Goal: Use online tool/utility: Utilize a website feature to perform a specific function

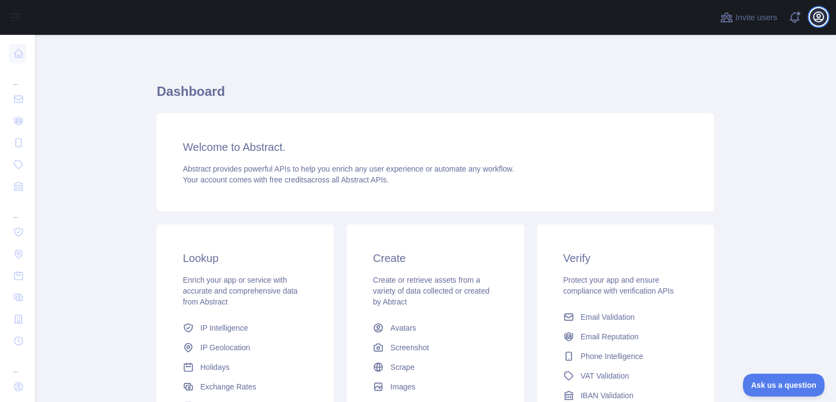
click at [818, 19] on icon "button" at bounding box center [819, 17] width 10 height 10
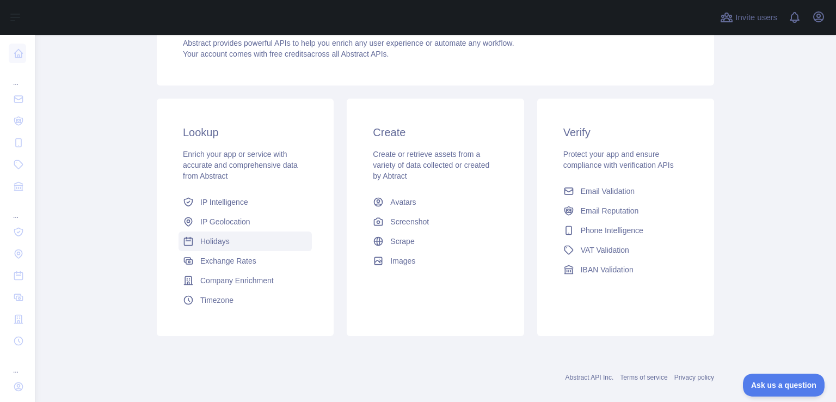
scroll to position [140, 0]
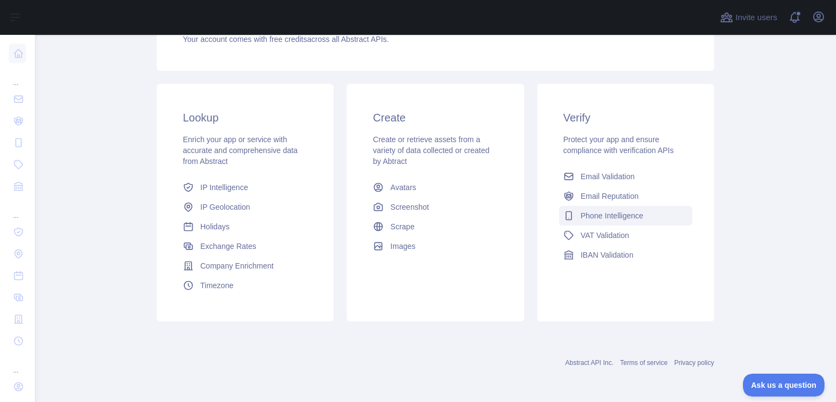
click at [635, 213] on span "Phone Intelligence" at bounding box center [612, 215] width 63 height 11
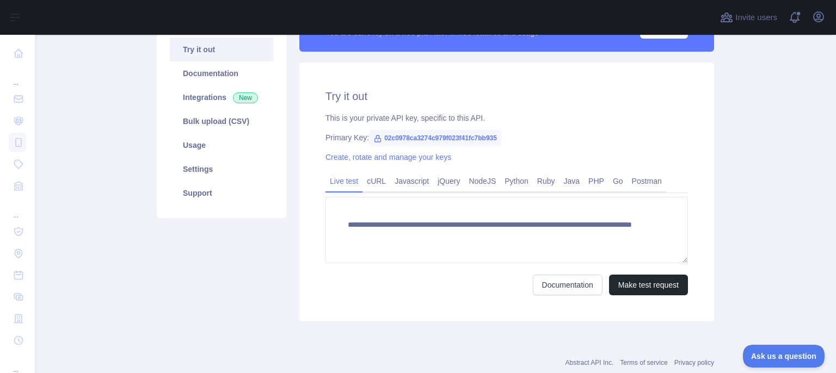
scroll to position [140, 0]
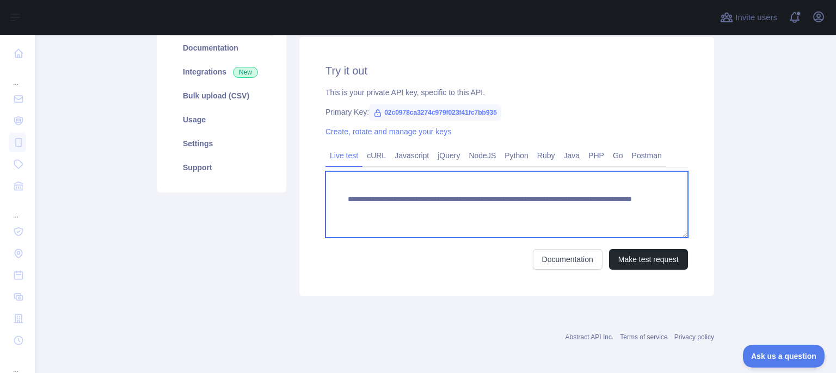
click at [391, 190] on textarea "**********" at bounding box center [507, 204] width 363 height 66
click at [419, 203] on textarea "**********" at bounding box center [507, 204] width 363 height 66
drag, startPoint x: 535, startPoint y: 208, endPoint x: 603, endPoint y: 214, distance: 68.3
click at [603, 214] on textarea "**********" at bounding box center [507, 204] width 363 height 66
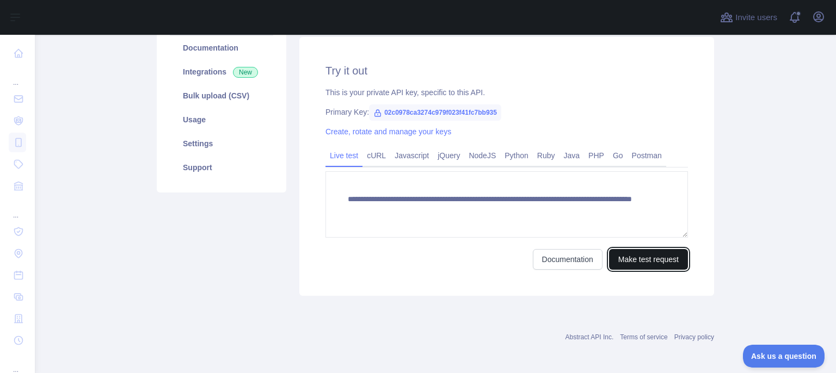
click at [631, 262] on button "Make test request" at bounding box center [648, 259] width 79 height 21
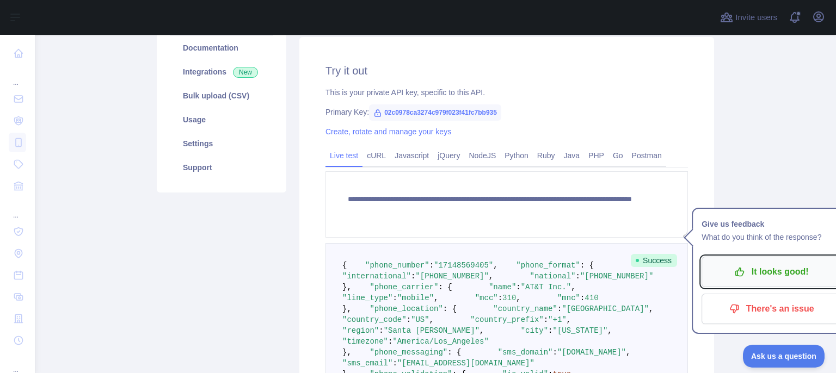
click at [751, 281] on button "It looks good!" at bounding box center [771, 272] width 139 height 30
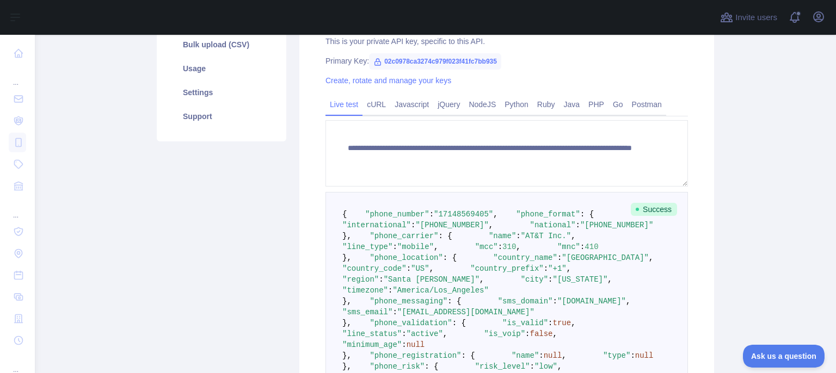
scroll to position [310, 0]
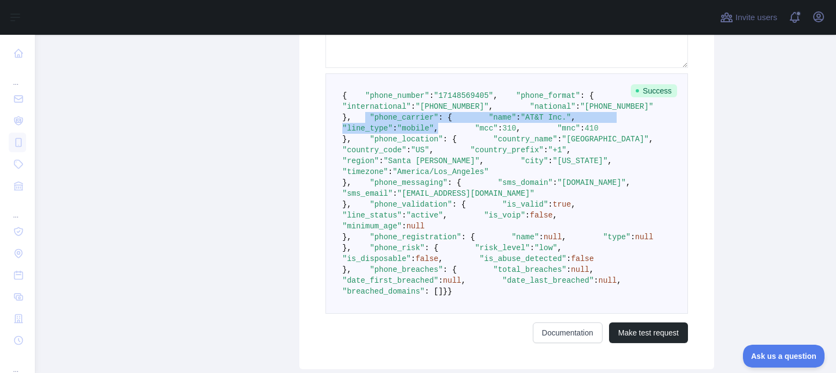
drag, startPoint x: 350, startPoint y: 158, endPoint x: 464, endPoint y: 187, distance: 117.2
click at [464, 187] on pre "{ "phone_number" : "[PHONE_NUMBER]" , "phone_format" : { "international" : "[PH…" at bounding box center [507, 193] width 363 height 241
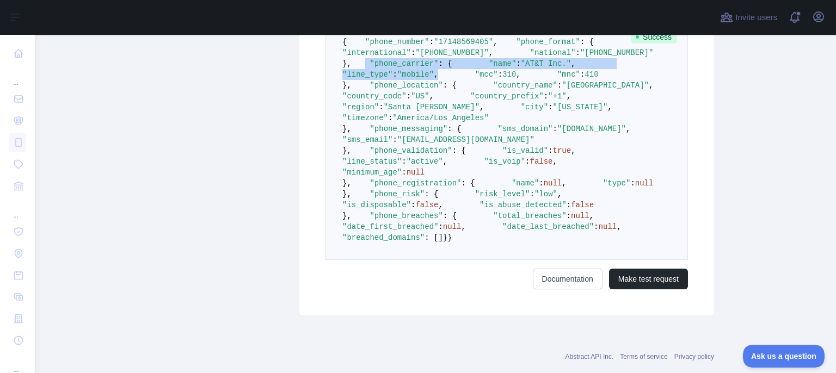
scroll to position [419, 0]
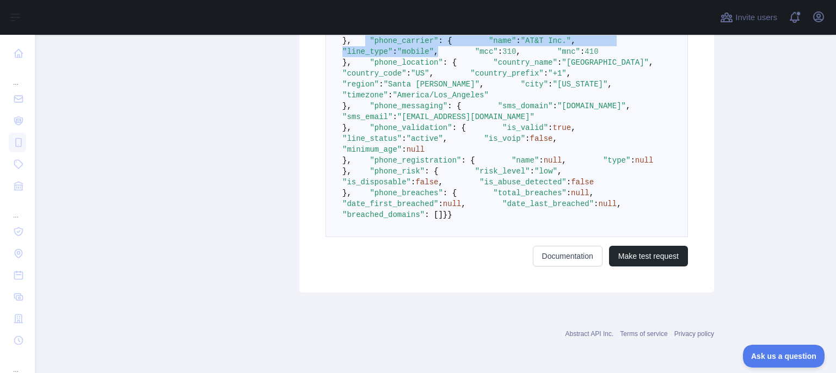
click at [427, 56] on span ""mobile"" at bounding box center [415, 51] width 36 height 9
drag, startPoint x: 357, startPoint y: 48, endPoint x: 490, endPoint y: 72, distance: 135.5
click at [490, 72] on pre "{ "phone_number" : "[PHONE_NUMBER]" , "phone_format" : { "international" : "[PH…" at bounding box center [507, 117] width 363 height 241
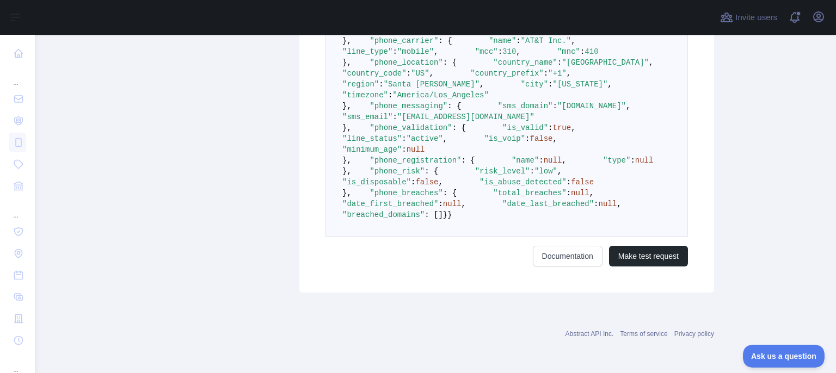
click at [493, 67] on span ""country_name"" at bounding box center [525, 62] width 64 height 9
drag, startPoint x: 386, startPoint y: 61, endPoint x: 486, endPoint y: 68, distance: 99.9
click at [486, 68] on pre "{ "phone_number" : "[PHONE_NUMBER]" , "phone_format" : { "international" : "[PH…" at bounding box center [507, 117] width 363 height 241
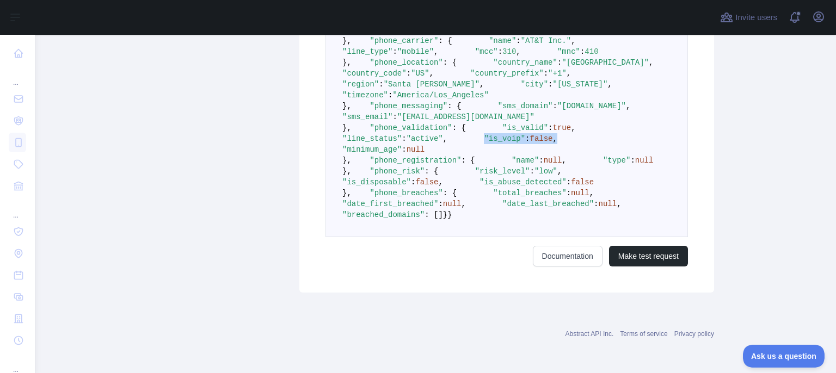
drag, startPoint x: 371, startPoint y: 173, endPoint x: 459, endPoint y: 167, distance: 87.8
click at [459, 167] on pre "{ "phone_number" : "[PHONE_NUMBER]" , "phone_format" : { "international" : "[PH…" at bounding box center [507, 117] width 363 height 241
drag, startPoint x: 419, startPoint y: 170, endPoint x: 448, endPoint y: 170, distance: 28.9
click at [448, 170] on pre "{ "phone_number" : "[PHONE_NUMBER]" , "phone_format" : { "international" : "[PH…" at bounding box center [507, 117] width 363 height 241
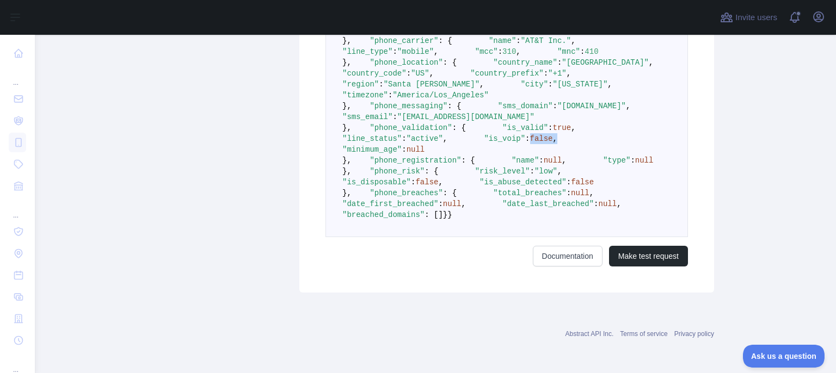
click at [530, 143] on span "false" at bounding box center [541, 138] width 23 height 9
drag, startPoint x: 457, startPoint y: 169, endPoint x: 408, endPoint y: 169, distance: 49.0
click at [408, 169] on pre "{ "phone_number" : "[PHONE_NUMBER]" , "phone_format" : { "international" : "[PH…" at bounding box center [507, 117] width 363 height 241
click at [471, 177] on pre "{ "phone_number" : "[PHONE_NUMBER]" , "phone_format" : { "international" : "[PH…" at bounding box center [507, 117] width 363 height 241
drag, startPoint x: 460, startPoint y: 168, endPoint x: 372, endPoint y: 167, distance: 88.2
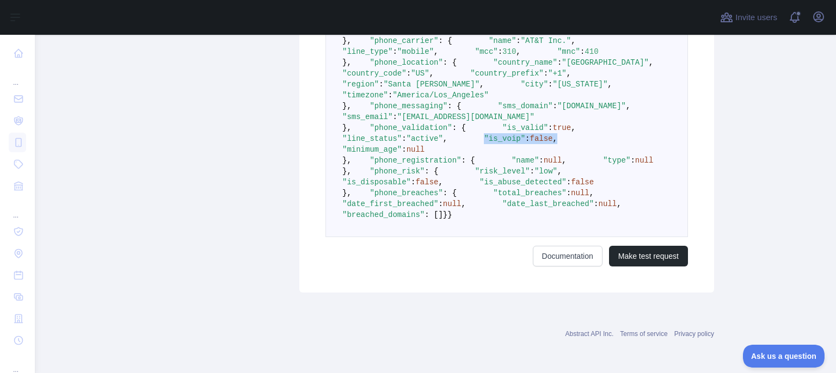
click at [372, 167] on pre "{ "phone_number" : "[PHONE_NUMBER]" , "phone_format" : { "international" : "[PH…" at bounding box center [507, 117] width 363 height 241
click at [484, 143] on span ""is_voip"" at bounding box center [504, 138] width 41 height 9
drag, startPoint x: 472, startPoint y: 168, endPoint x: 368, endPoint y: 168, distance: 104.5
click at [368, 168] on pre "{ "phone_number" : "[PHONE_NUMBER]" , "phone_format" : { "international" : "[PH…" at bounding box center [507, 117] width 363 height 241
click at [447, 143] on span at bounding box center [465, 138] width 36 height 9
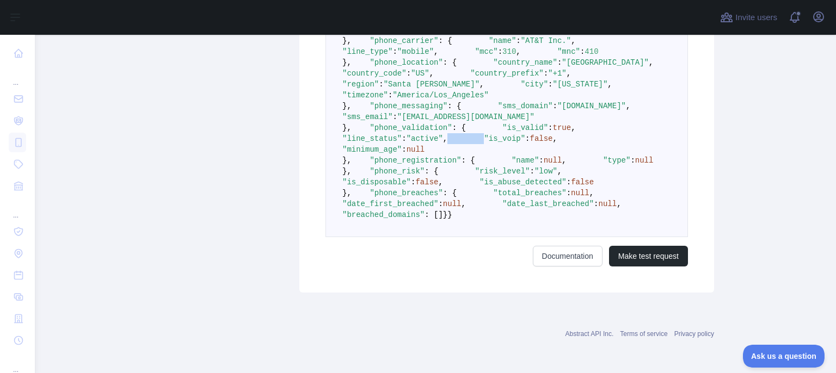
drag, startPoint x: 367, startPoint y: 167, endPoint x: 547, endPoint y: 165, distance: 179.1
click at [547, 165] on pre "{ "phone_number" : "[PHONE_NUMBER]" , "phone_format" : { "international" : "[PH…" at bounding box center [507, 117] width 363 height 241
drag, startPoint x: 525, startPoint y: 170, endPoint x: 345, endPoint y: 173, distance: 179.6
click at [345, 173] on pre "{ "phone_number" : "[PHONE_NUMBER]" , "phone_format" : { "international" : "[PH…" at bounding box center [507, 117] width 363 height 241
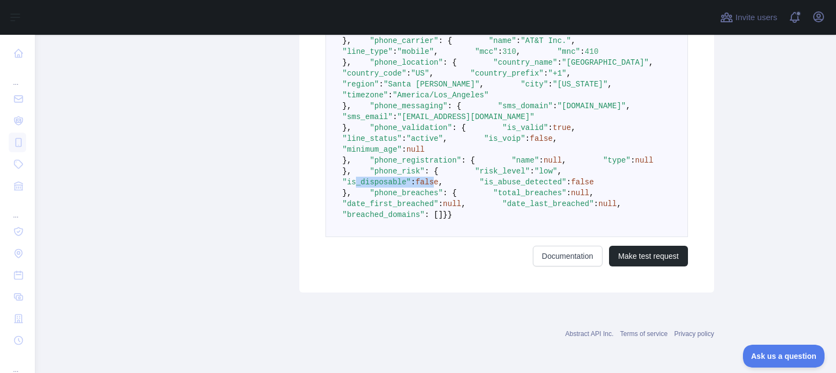
drag, startPoint x: 461, startPoint y: 265, endPoint x: 385, endPoint y: 272, distance: 75.9
click at [385, 187] on span ""is_disposable" : false ," at bounding box center [470, 177] width 256 height 20
click at [535, 176] on span ""low"" at bounding box center [546, 171] width 23 height 9
drag, startPoint x: 485, startPoint y: 267, endPoint x: 397, endPoint y: 269, distance: 88.2
click at [397, 237] on pre "{ "phone_number" : "[PHONE_NUMBER]" , "phone_format" : { "international" : "[PH…" at bounding box center [507, 117] width 363 height 241
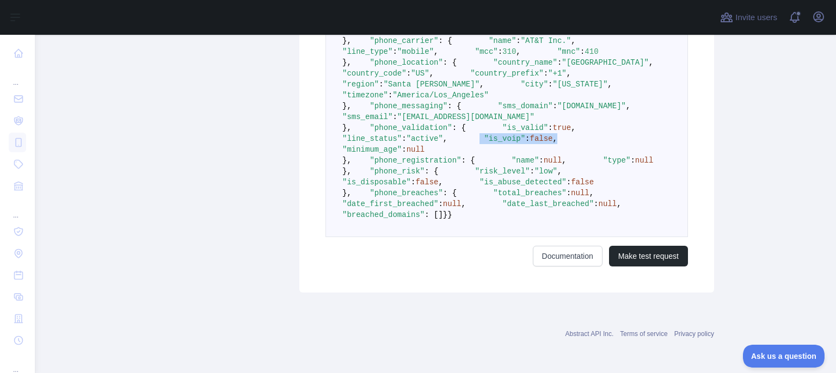
drag, startPoint x: 452, startPoint y: 169, endPoint x: 369, endPoint y: 170, distance: 83.8
click at [369, 170] on pre "{ "phone_number" : "[PHONE_NUMBER]" , "phone_format" : { "international" : "[PH…" at bounding box center [507, 117] width 363 height 241
click at [447, 143] on span "," at bounding box center [445, 138] width 4 height 9
click at [443, 143] on span ""active"" at bounding box center [425, 138] width 36 height 9
drag, startPoint x: 462, startPoint y: 168, endPoint x: 361, endPoint y: 170, distance: 100.2
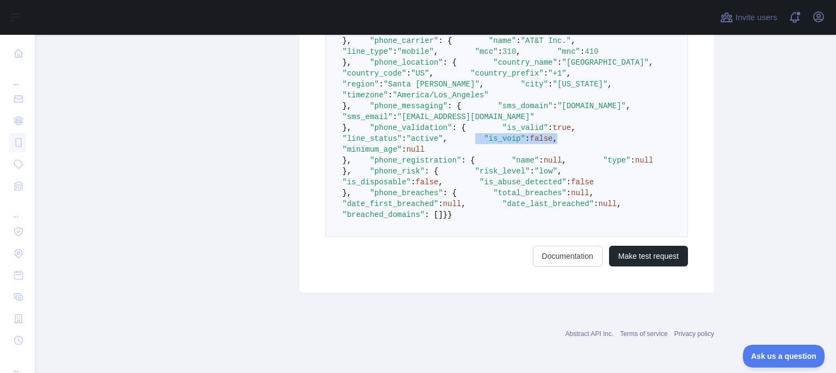
click at [361, 170] on pre "{ "phone_number" : "[PHONE_NUMBER]" , "phone_format" : { "international" : "[PH…" at bounding box center [507, 117] width 363 height 241
click at [525, 143] on span ":" at bounding box center [527, 138] width 4 height 9
drag, startPoint x: 377, startPoint y: 269, endPoint x: 502, endPoint y: 273, distance: 125.8
click at [502, 237] on pre "{ "phone_number" : "[PHONE_NUMBER]" , "phone_format" : { "international" : "[PH…" at bounding box center [507, 117] width 363 height 241
click at [411, 187] on span ""is_disposable"" at bounding box center [376, 182] width 69 height 9
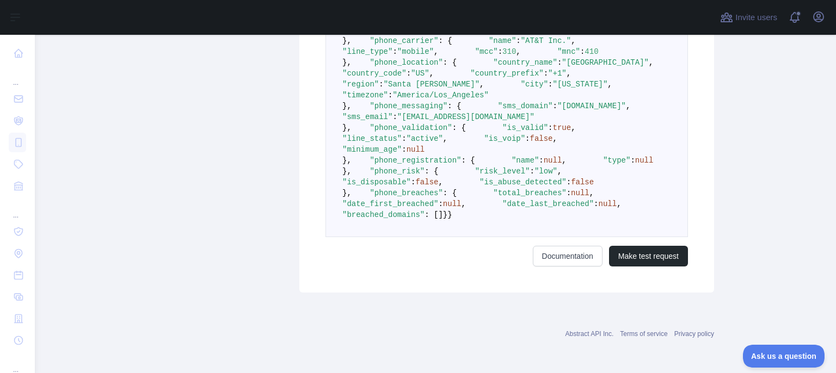
scroll to position [462, 0]
drag, startPoint x: 369, startPoint y: 240, endPoint x: 467, endPoint y: 236, distance: 97.5
click at [467, 236] on pre "{ "phone_number" : "[PHONE_NUMBER]" , "phone_format" : { "international" : "[PH…" at bounding box center [507, 117] width 363 height 241
drag, startPoint x: 397, startPoint y: 281, endPoint x: 469, endPoint y: 275, distance: 72.1
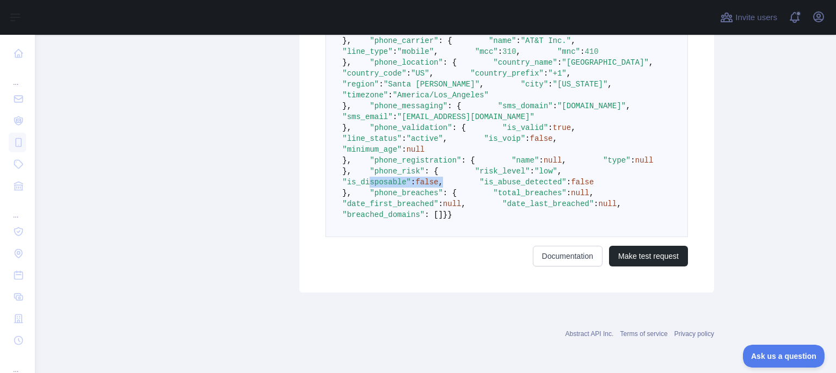
click at [469, 237] on pre "{ "phone_number" : "[PHONE_NUMBER]" , "phone_format" : { "international" : "[PH…" at bounding box center [507, 117] width 363 height 241
drag, startPoint x: 469, startPoint y: 275, endPoint x: 453, endPoint y: 200, distance: 77.3
click at [364, 237] on pre "{ "phone_number" : "[PHONE_NUMBER]" , "phone_format" : { "international" : "[PH…" at bounding box center [507, 117] width 363 height 241
drag, startPoint x: 458, startPoint y: 174, endPoint x: 358, endPoint y: 175, distance: 99.6
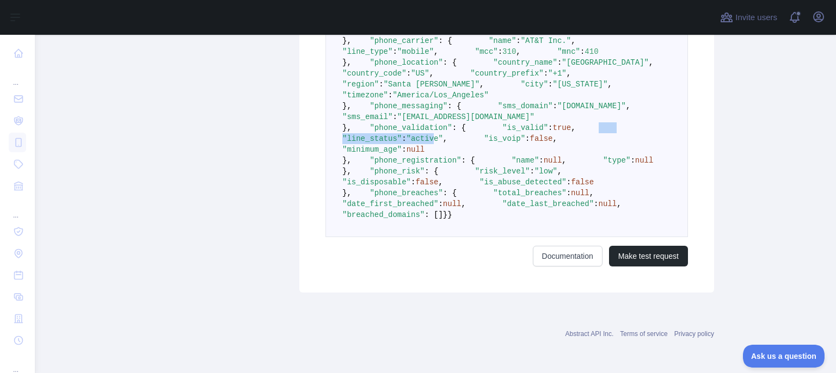
click at [358, 143] on span ""line_status" : "active" ," at bounding box center [477, 134] width 270 height 20
drag, startPoint x: 381, startPoint y: 183, endPoint x: 455, endPoint y: 183, distance: 74.0
click at [455, 183] on pre "{ "phone_number" : "[PHONE_NUMBER]" , "phone_format" : { "international" : "[PH…" at bounding box center [507, 117] width 363 height 241
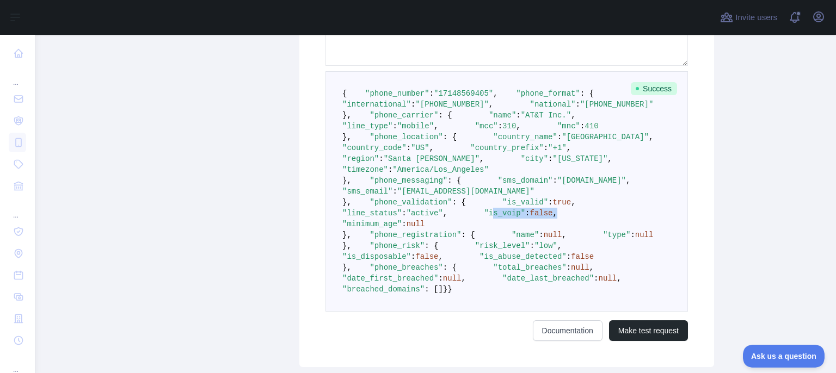
scroll to position [408, 0]
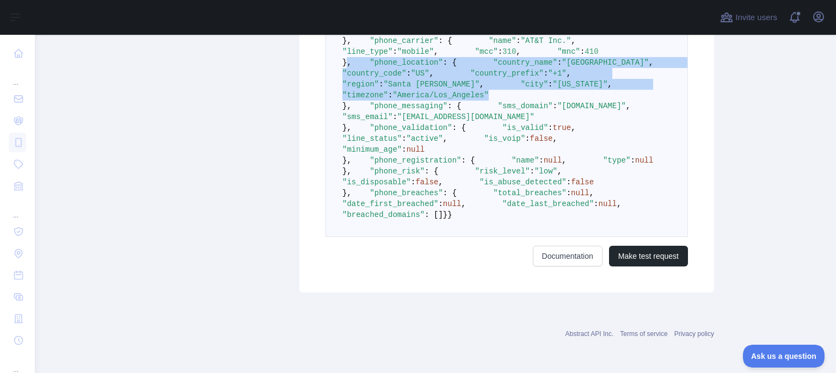
drag, startPoint x: 510, startPoint y: 199, endPoint x: 344, endPoint y: 120, distance: 183.1
click at [344, 120] on pre "{ "phone_number" : "[PHONE_NUMBER]" , "phone_format" : { "international" : "[PH…" at bounding box center [507, 117] width 363 height 241
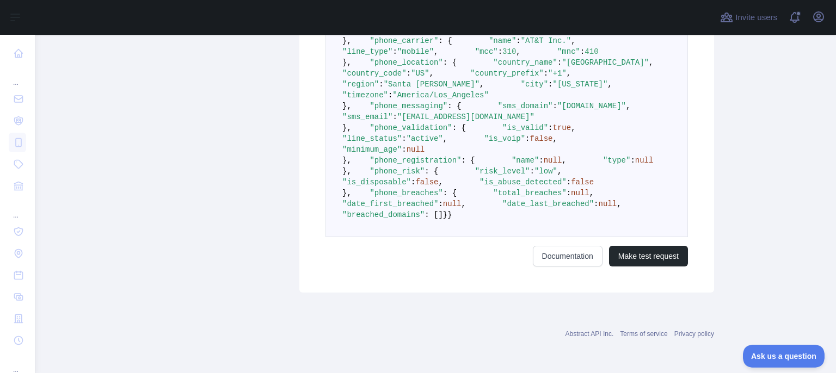
click at [392, 121] on span ""sms_email"" at bounding box center [367, 117] width 50 height 9
drag, startPoint x: 380, startPoint y: 284, endPoint x: 501, endPoint y: 286, distance: 120.9
click at [501, 237] on pre "{ "phone_number" : "[PHONE_NUMBER]" , "phone_format" : { "international" : "[PH…" at bounding box center [507, 117] width 363 height 241
drag, startPoint x: 390, startPoint y: 280, endPoint x: 491, endPoint y: 283, distance: 101.3
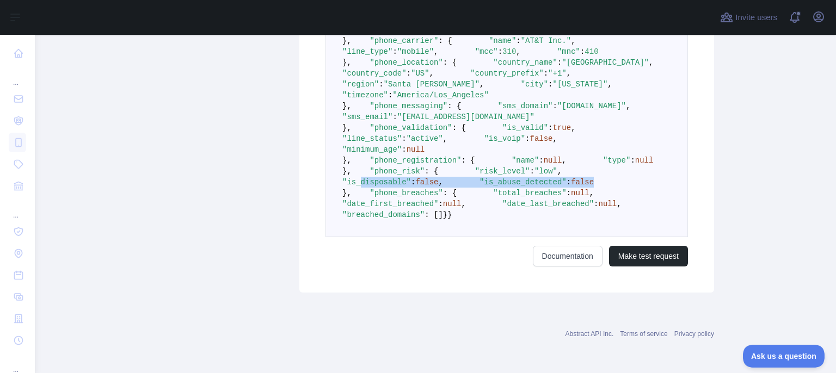
click at [491, 237] on pre "{ "phone_number" : "[PHONE_NUMBER]" , "phone_format" : { "international" : "[PH…" at bounding box center [507, 117] width 363 height 241
click at [486, 237] on pre "{ "phone_number" : "[PHONE_NUMBER]" , "phone_format" : { "international" : "[PH…" at bounding box center [507, 117] width 363 height 241
drag, startPoint x: 486, startPoint y: 274, endPoint x: 349, endPoint y: 279, distance: 136.7
click at [349, 237] on pre "{ "phone_number" : "[PHONE_NUMBER]" , "phone_format" : { "international" : "[PH…" at bounding box center [507, 117] width 363 height 241
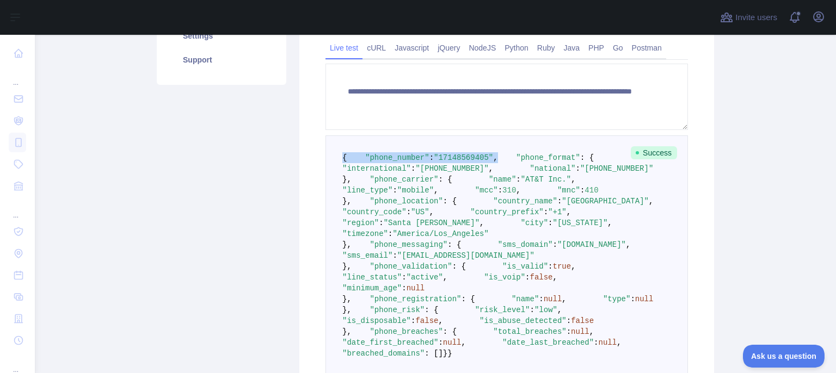
drag, startPoint x: 527, startPoint y: 167, endPoint x: 331, endPoint y: 150, distance: 196.6
click at [331, 150] on pre "{ "phone_number" : "[PHONE_NUMBER]" , "phone_format" : { "international" : "[PH…" at bounding box center [507, 256] width 363 height 241
click at [455, 282] on pre "{ "phone_number" : "[PHONE_NUMBER]" , "phone_format" : { "international" : "[PH…" at bounding box center [507, 256] width 363 height 241
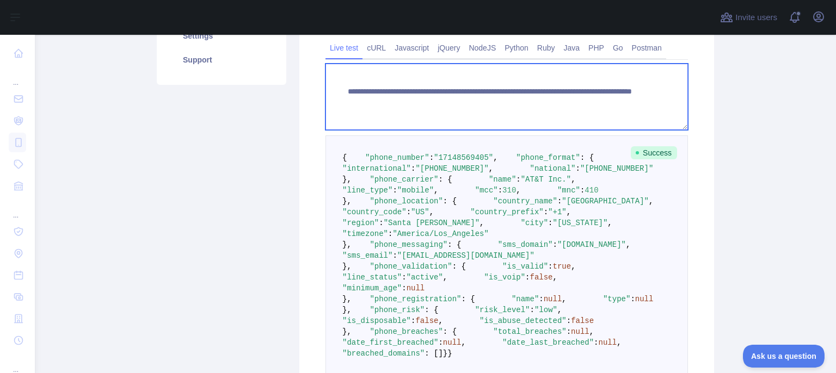
drag, startPoint x: 602, startPoint y: 96, endPoint x: 342, endPoint y: 115, distance: 260.4
click at [342, 115] on textarea "**********" at bounding box center [507, 97] width 363 height 66
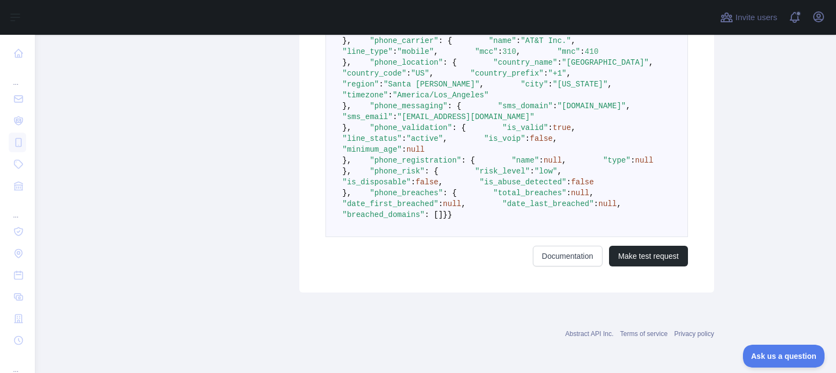
scroll to position [520, 0]
drag, startPoint x: 422, startPoint y: 274, endPoint x: 595, endPoint y: 274, distance: 172.6
click at [595, 237] on pre "{ "phone_number" : "[PHONE_NUMBER]" , "phone_format" : { "international" : "[PH…" at bounding box center [507, 117] width 363 height 241
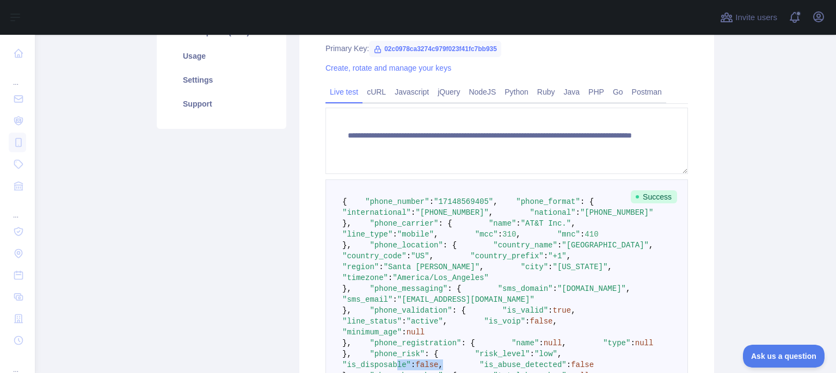
scroll to position [81, 0]
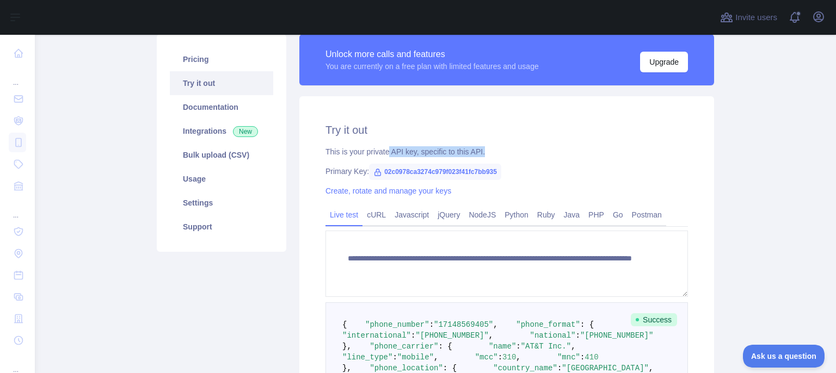
drag, startPoint x: 382, startPoint y: 151, endPoint x: 508, endPoint y: 149, distance: 125.8
click at [508, 149] on div "This is your private API key, specific to this API." at bounding box center [507, 151] width 363 height 11
drag, startPoint x: 508, startPoint y: 149, endPoint x: 335, endPoint y: 137, distance: 173.0
click at [335, 137] on div "**********" at bounding box center [506, 347] width 415 height 502
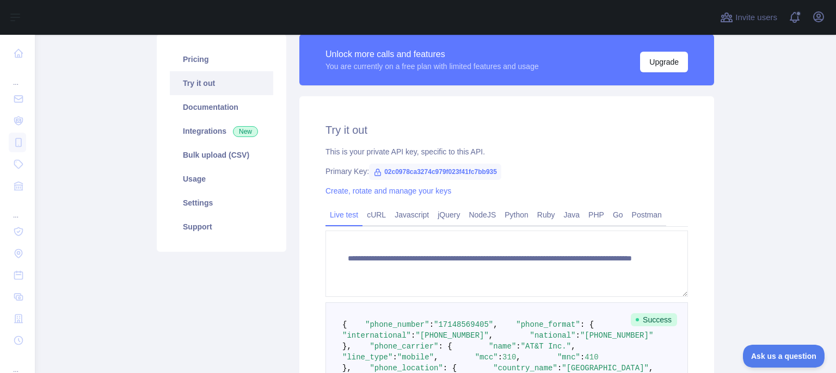
click at [126, 116] on main "**********" at bounding box center [435, 204] width 801 height 339
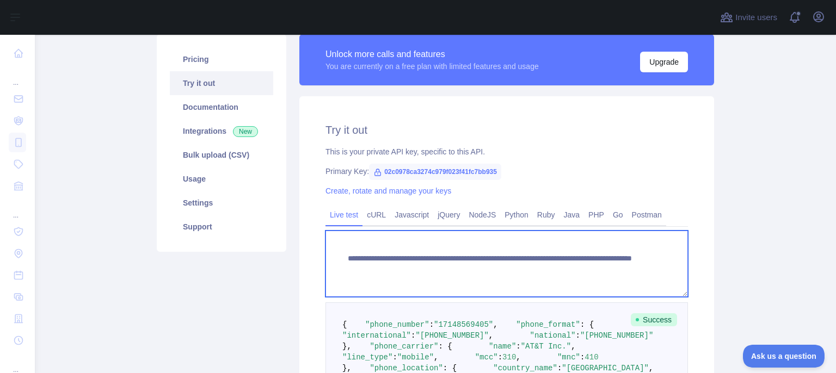
drag, startPoint x: 536, startPoint y: 268, endPoint x: 576, endPoint y: 268, distance: 40.3
click at [576, 268] on textarea "**********" at bounding box center [507, 264] width 363 height 66
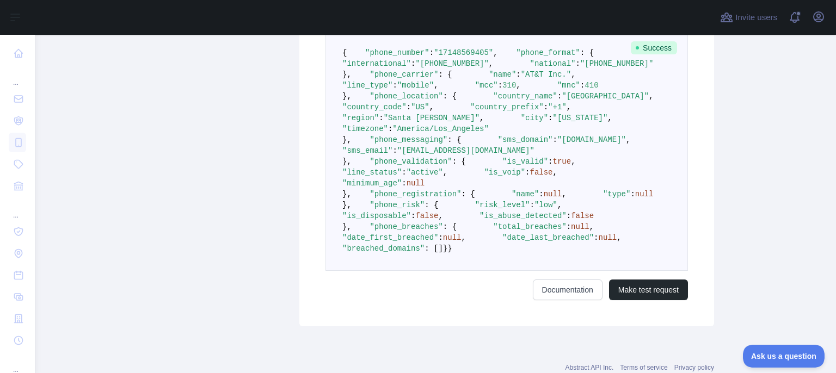
scroll to position [190, 0]
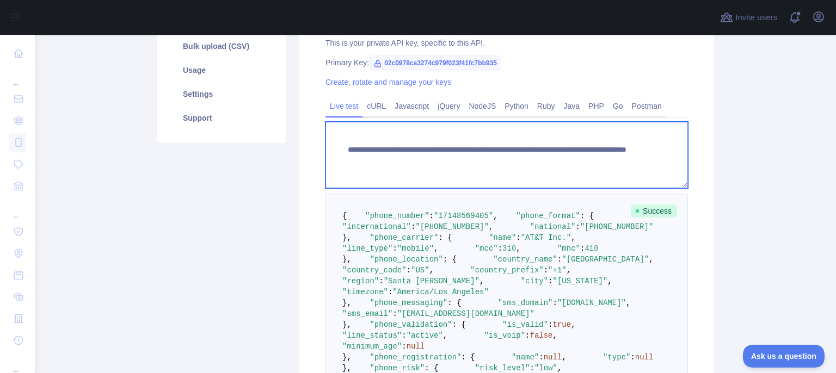
click at [458, 138] on textarea "**********" at bounding box center [507, 155] width 363 height 66
click at [362, 129] on textarea "**********" at bounding box center [507, 155] width 363 height 66
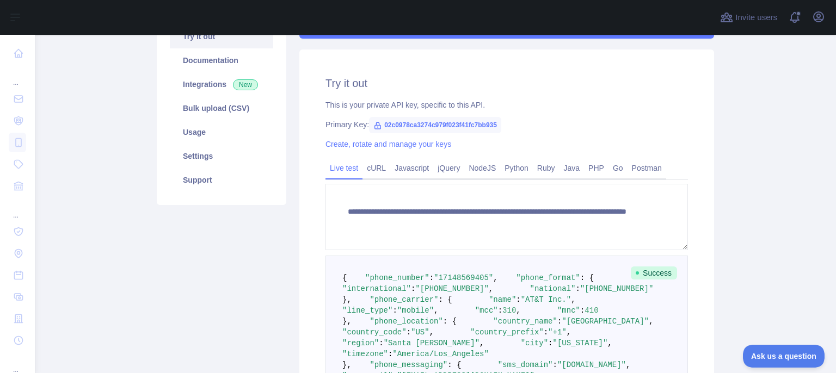
scroll to position [218, 0]
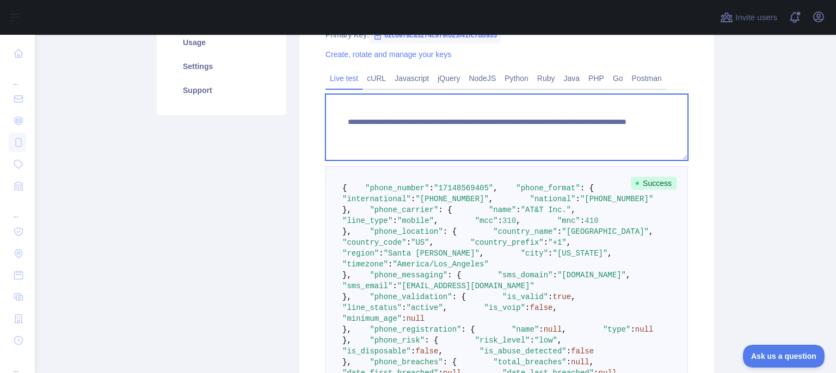
drag, startPoint x: 533, startPoint y: 130, endPoint x: 651, endPoint y: 130, distance: 117.6
click at [651, 130] on textarea "**********" at bounding box center [507, 127] width 363 height 66
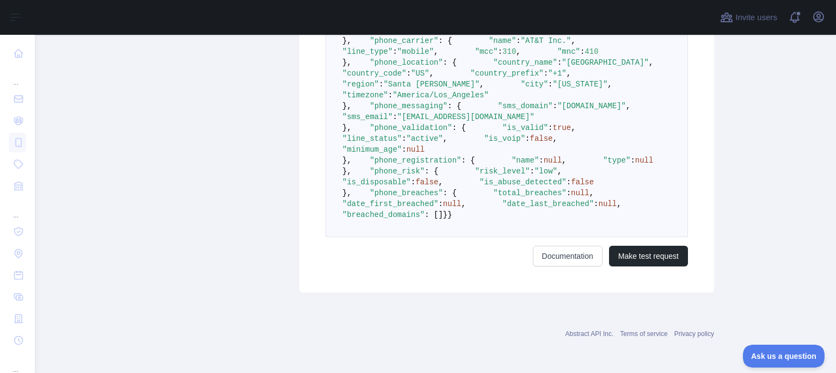
scroll to position [435, 0]
type textarea "**********"
drag, startPoint x: 373, startPoint y: 262, endPoint x: 469, endPoint y: 273, distance: 96.4
click at [469, 237] on pre "{ "phone_number" : "[PHONE_NUMBER]" , "phone_format" : { "international" : "[PH…" at bounding box center [507, 117] width 363 height 241
click at [458, 237] on pre "{ "phone_number" : "[PHONE_NUMBER]" , "phone_format" : { "international" : "[PH…" at bounding box center [507, 117] width 363 height 241
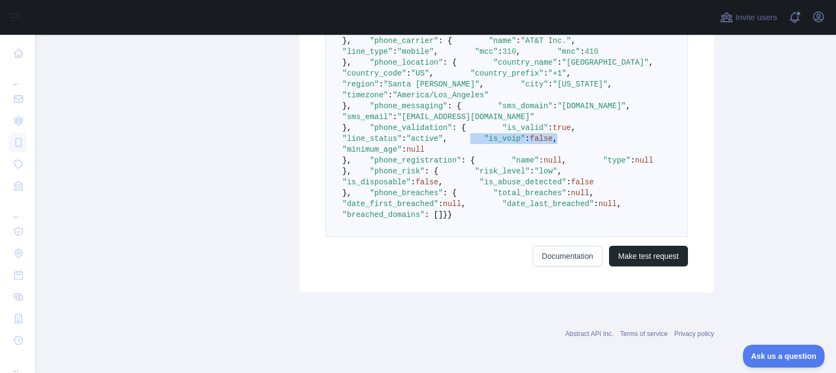
drag, startPoint x: 451, startPoint y: 263, endPoint x: 360, endPoint y: 263, distance: 90.9
click at [360, 237] on pre "{ "phone_number" : "[PHONE_NUMBER]" , "phone_format" : { "international" : "[PH…" at bounding box center [507, 117] width 363 height 241
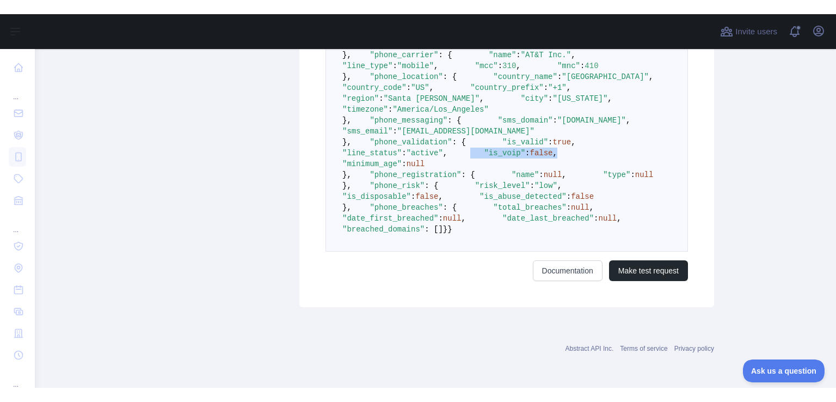
scroll to position [599, 0]
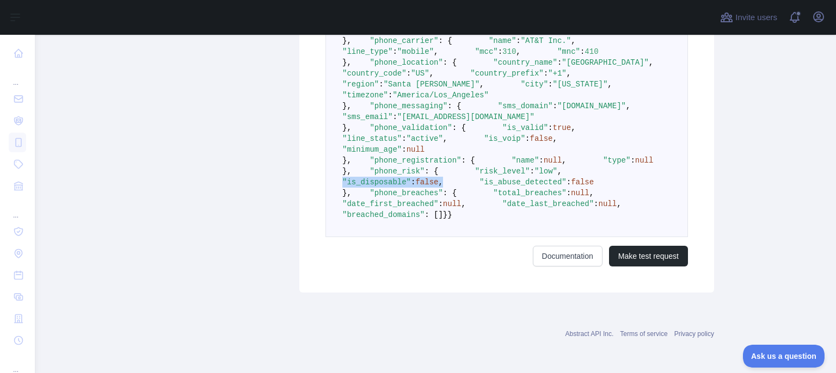
drag, startPoint x: 506, startPoint y: 202, endPoint x: 531, endPoint y: 202, distance: 25.0
click at [531, 202] on pre "{ "phone_number" : "[PHONE_NUMBER]" , "phone_format" : { "international" : "[PH…" at bounding box center [507, 117] width 363 height 241
drag, startPoint x: 370, startPoint y: 82, endPoint x: 372, endPoint y: 96, distance: 14.2
click at [372, 96] on pre "{ "phone_number" : "[PHONE_NUMBER]" , "phone_format" : { "international" : "[PH…" at bounding box center [507, 117] width 363 height 241
